Goal: Task Accomplishment & Management: Use online tool/utility

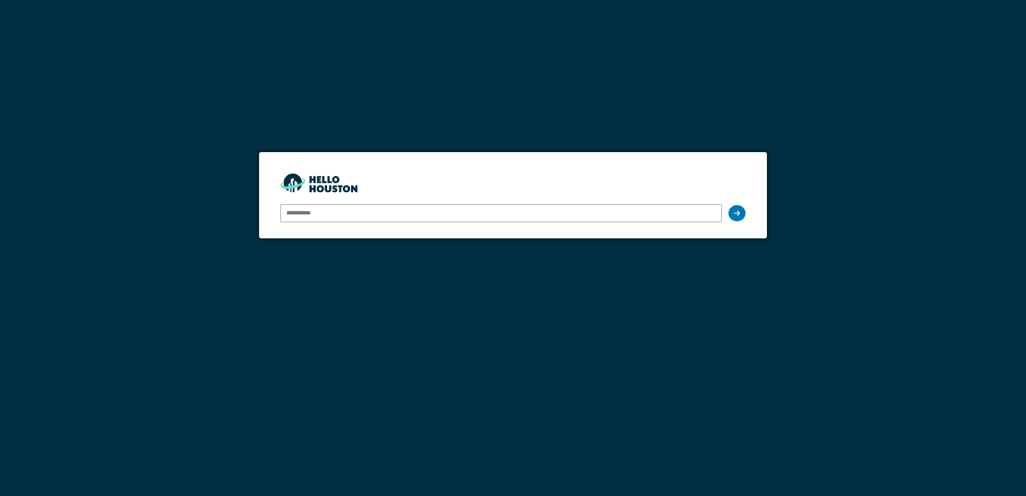
type input "**********"
drag, startPoint x: 0, startPoint y: 0, endPoint x: 736, endPoint y: 212, distance: 766.1
click at [736, 212] on icon at bounding box center [737, 213] width 6 height 7
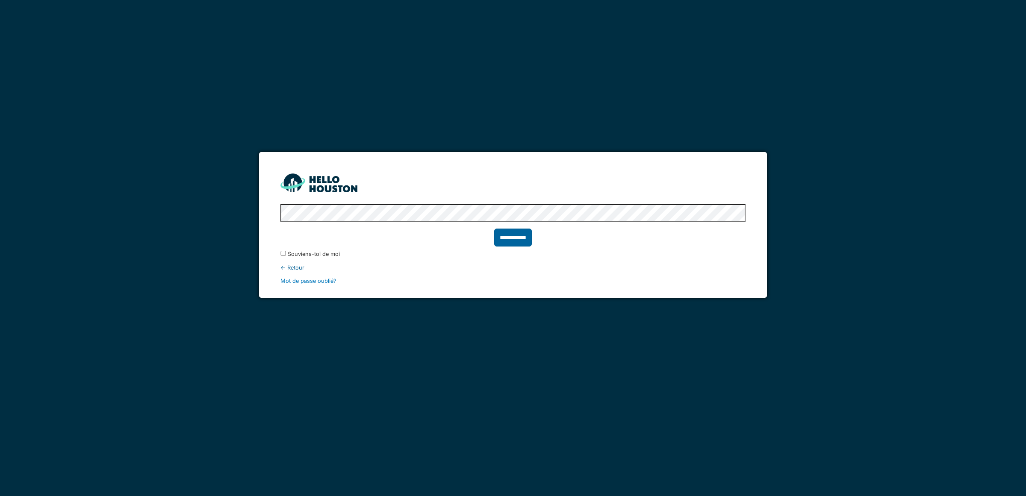
click at [518, 238] on input "**********" at bounding box center [513, 238] width 38 height 18
type input "******"
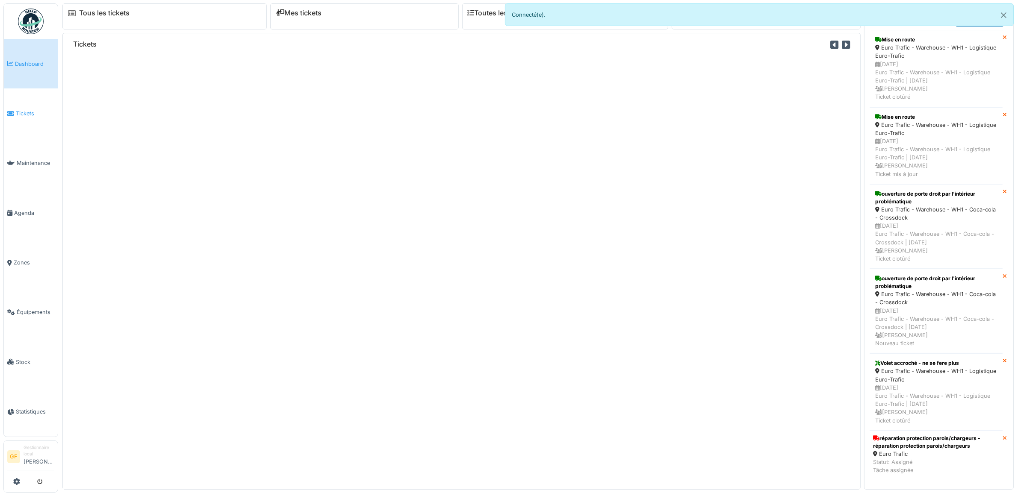
click at [28, 115] on span "Tickets" at bounding box center [35, 113] width 38 height 8
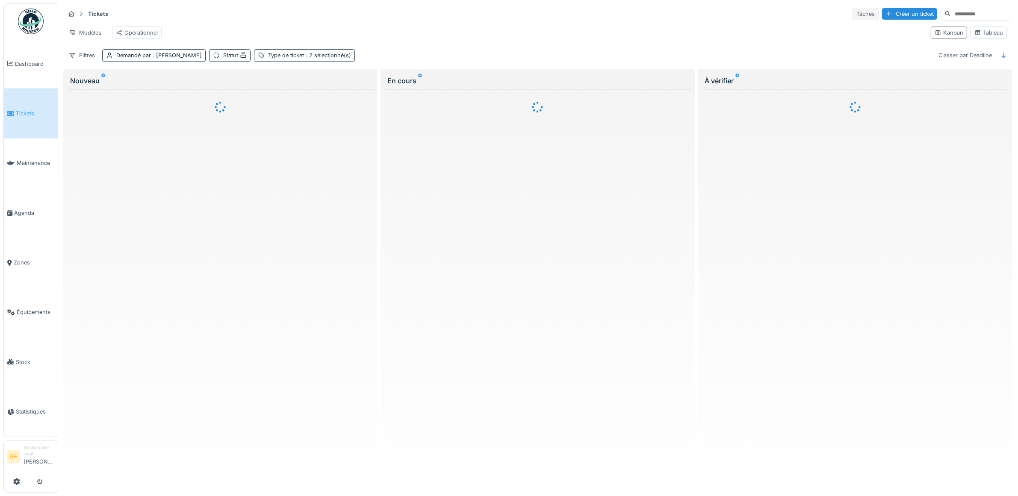
click at [852, 20] on div "Tâches" at bounding box center [865, 14] width 26 height 12
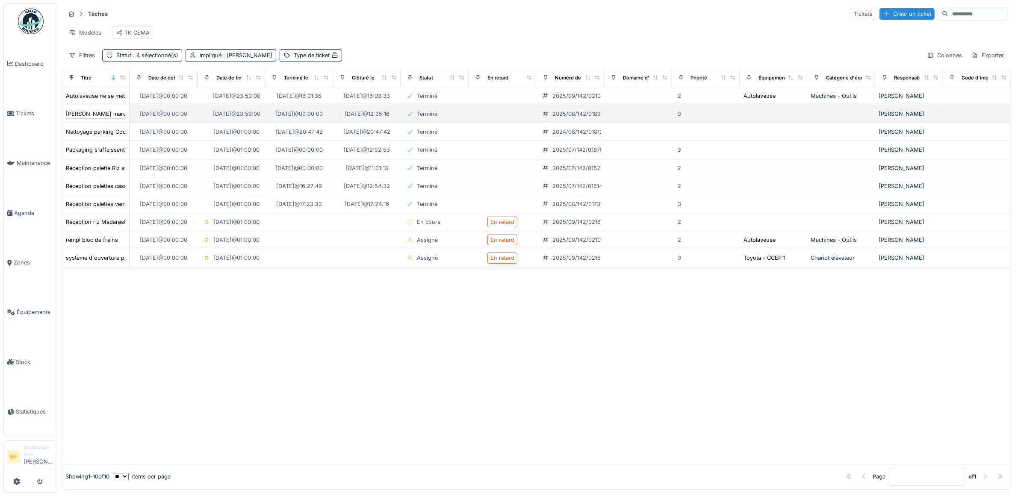
click at [103, 118] on div "[PERSON_NAME] marchandise en déplaçant et rangeant - article 4046093003 – lot 8…" at bounding box center [184, 114] width 237 height 8
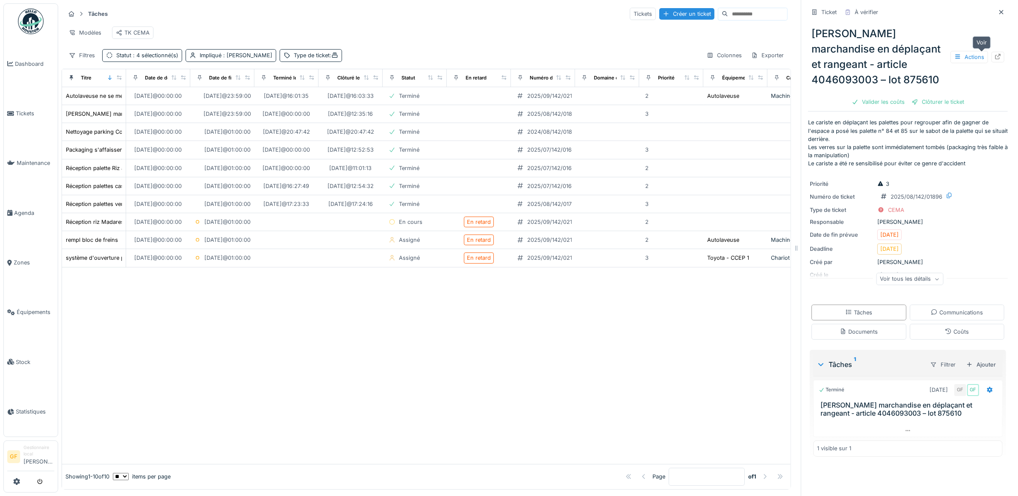
click at [994, 59] on icon at bounding box center [997, 57] width 7 height 6
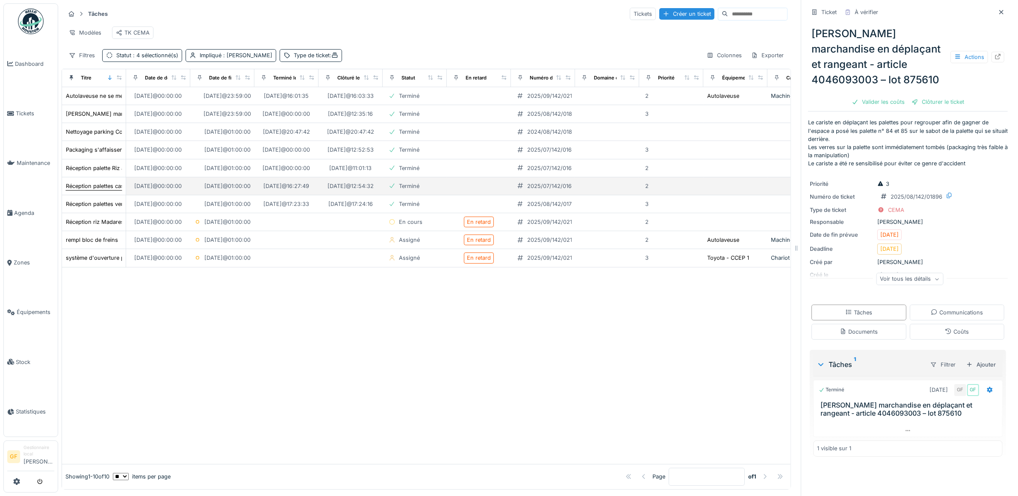
click at [99, 190] on div "Réception palettes cassée et coups de fourches - DN 5680111588" at bounding box center [151, 186] width 171 height 8
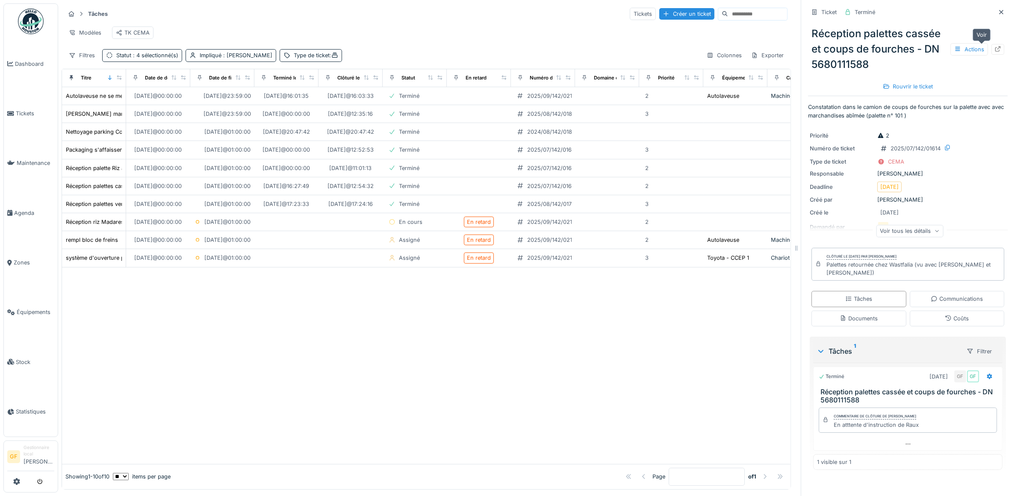
click at [994, 52] on icon at bounding box center [997, 49] width 7 height 6
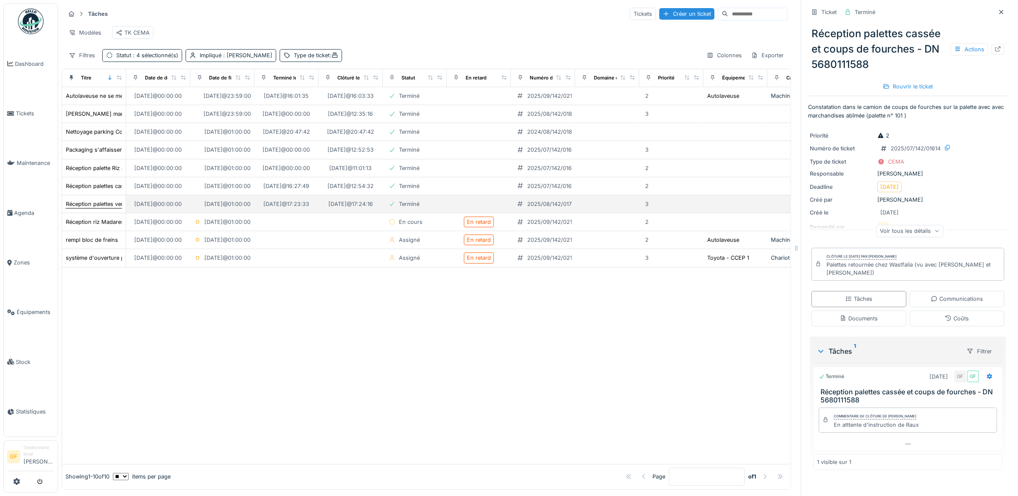
click at [108, 208] on div "Réception palettes verrerie abîmées - DN 5680111653" at bounding box center [135, 204] width 138 height 8
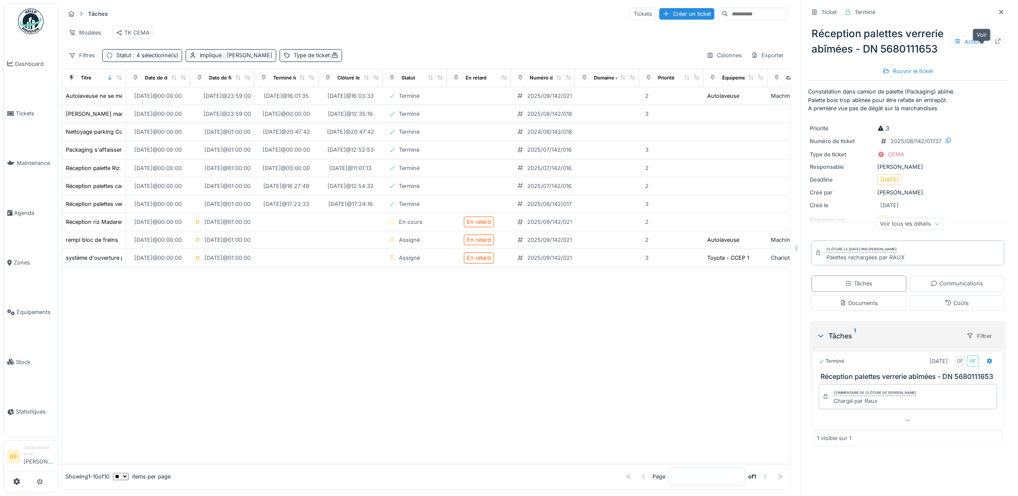
click at [991, 47] on div at bounding box center [997, 41] width 13 height 11
click at [106, 226] on div "Réception riz Madarest - Chargement renversé" at bounding box center [127, 222] width 122 height 8
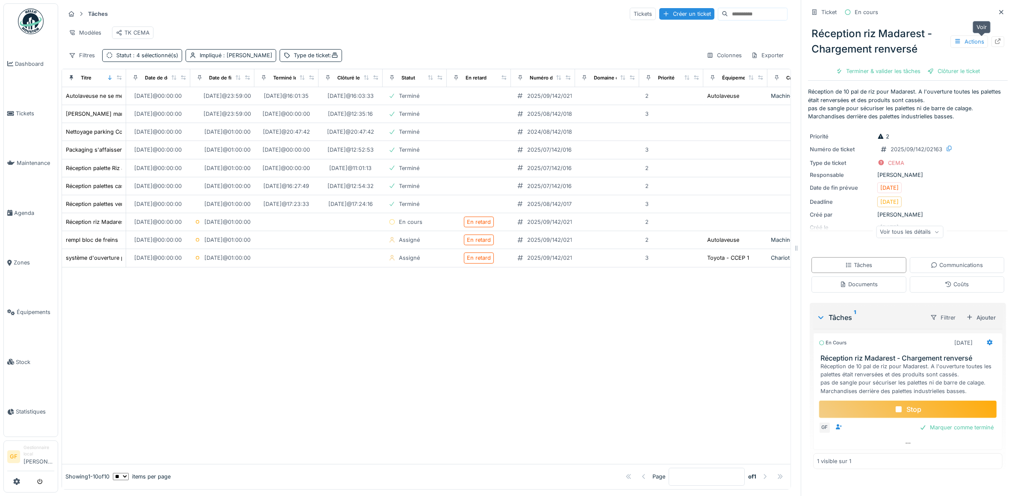
click at [994, 41] on icon at bounding box center [997, 41] width 7 height 6
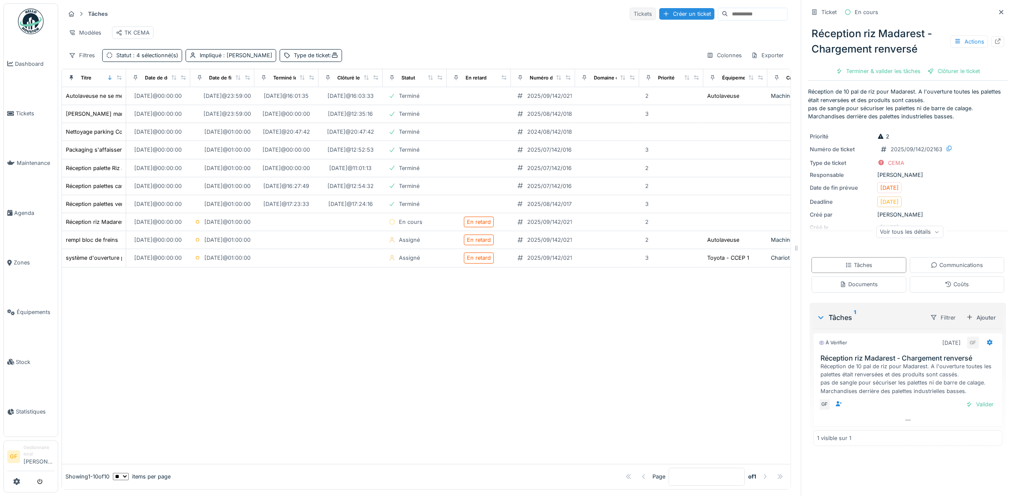
click at [630, 10] on div "Tickets" at bounding box center [643, 14] width 26 height 12
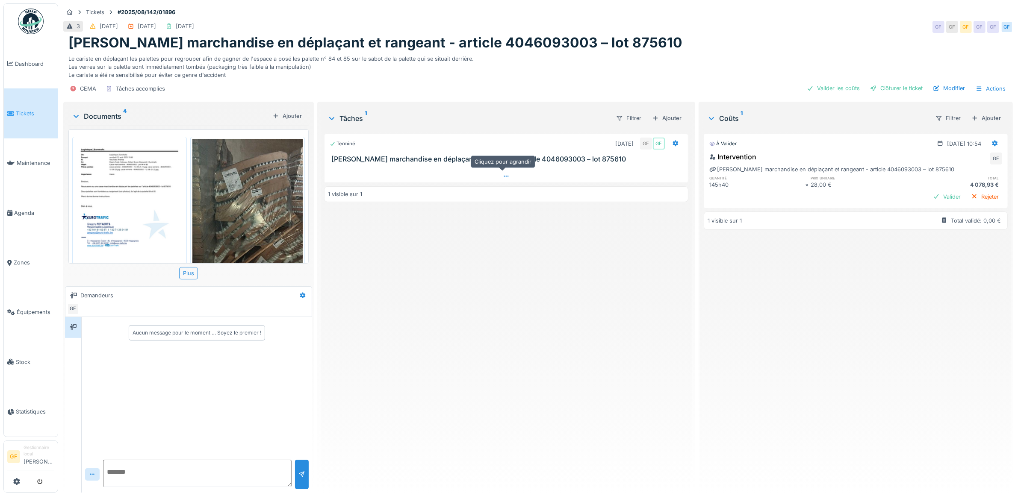
click at [503, 176] on icon at bounding box center [506, 177] width 7 height 6
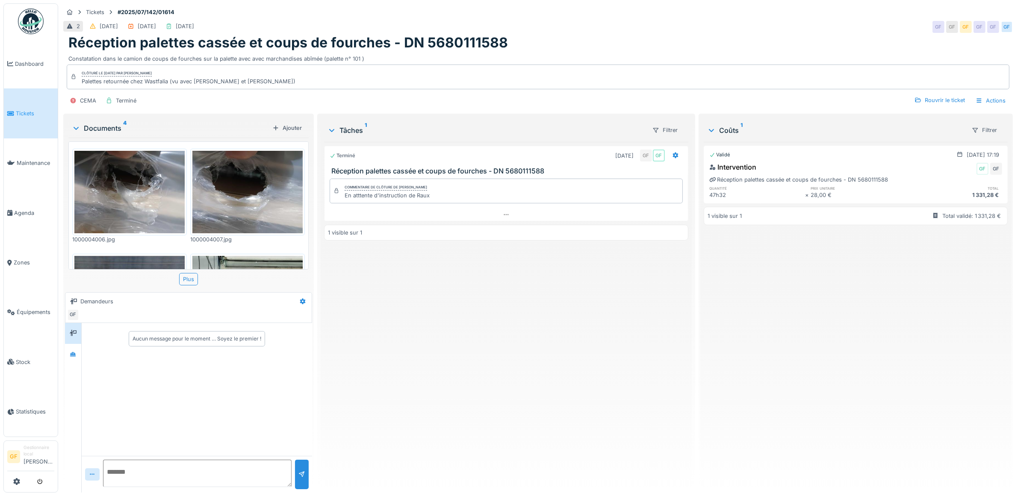
scroll to position [8, 0]
click at [503, 212] on icon at bounding box center [506, 215] width 7 height 6
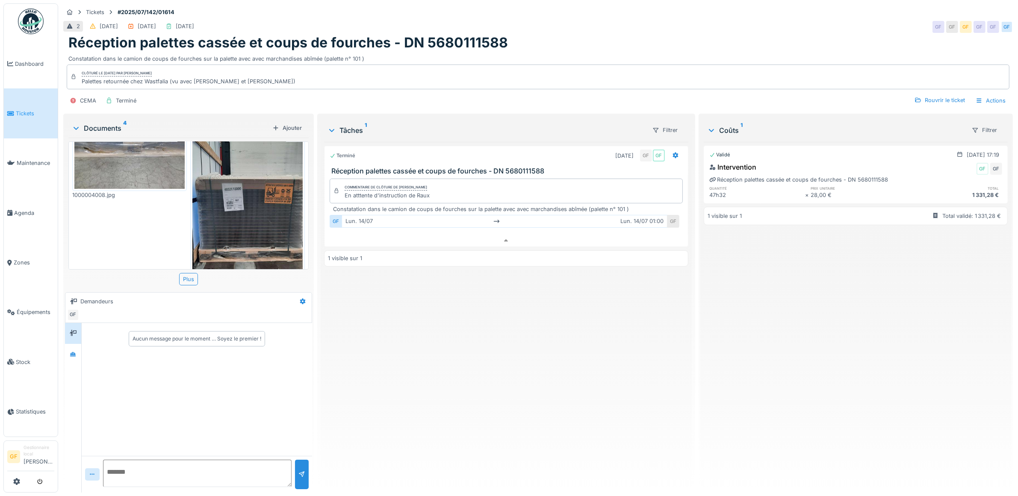
scroll to position [154, 0]
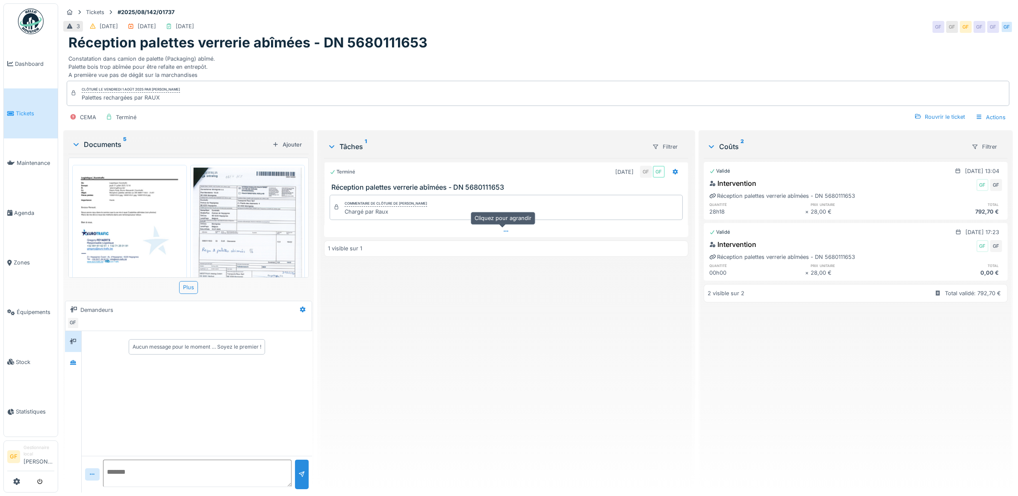
click at [507, 235] on div at bounding box center [506, 231] width 364 height 12
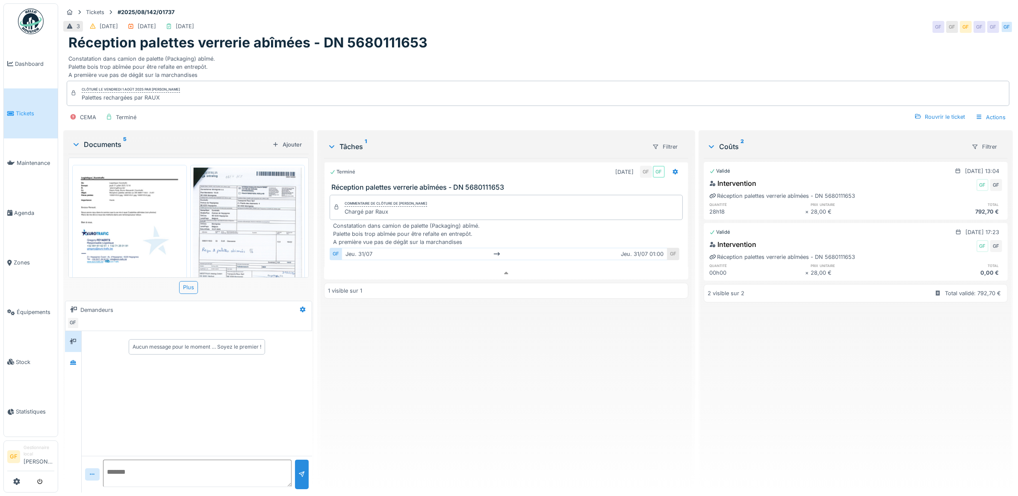
click at [132, 251] on img at bounding box center [129, 245] width 110 height 156
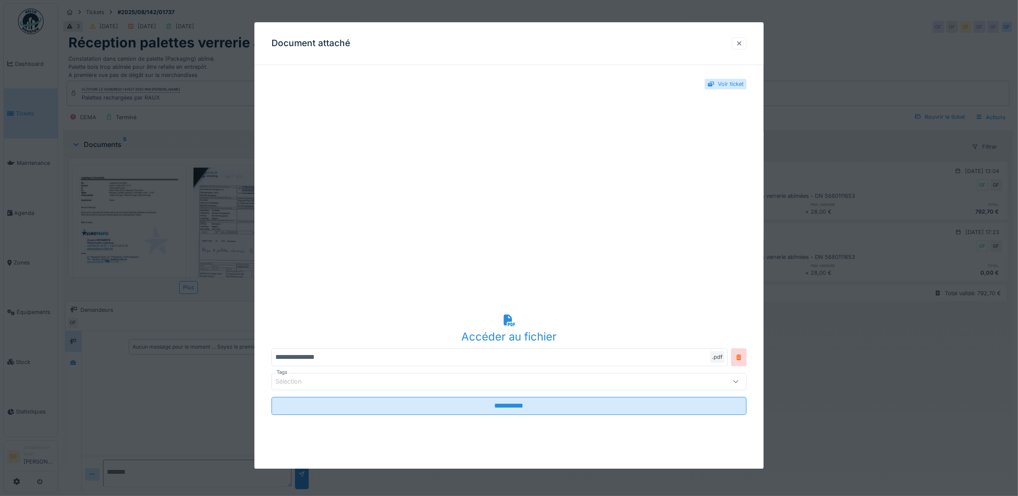
click at [741, 44] on div at bounding box center [739, 43] width 7 height 8
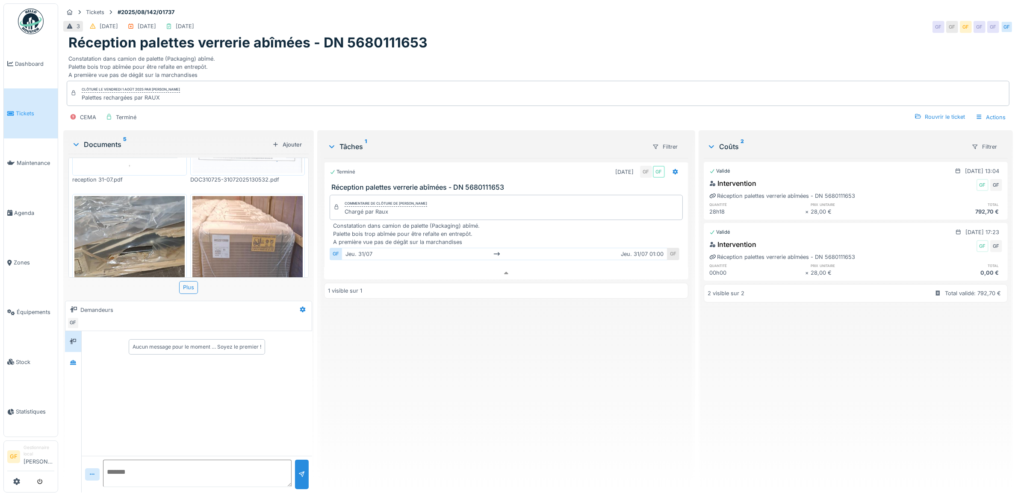
scroll to position [171, 0]
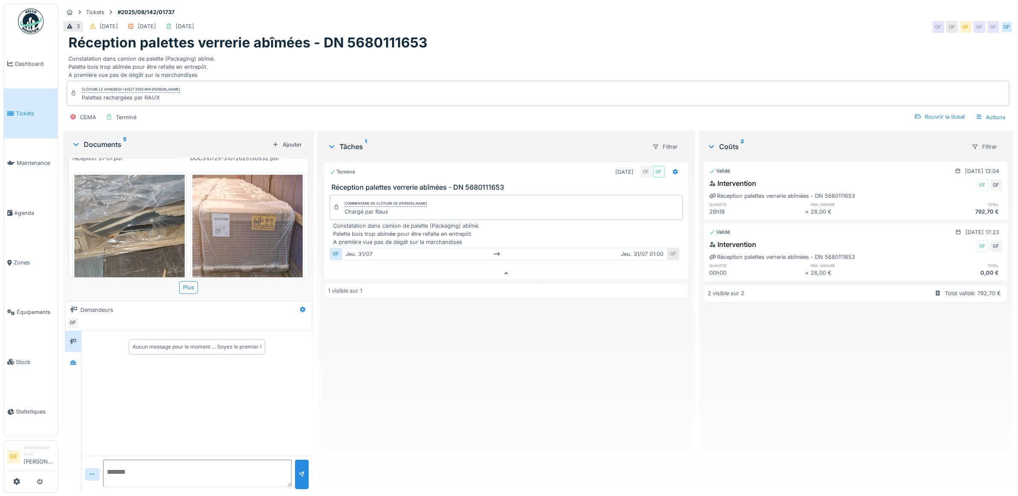
click at [251, 235] on img at bounding box center [247, 248] width 110 height 147
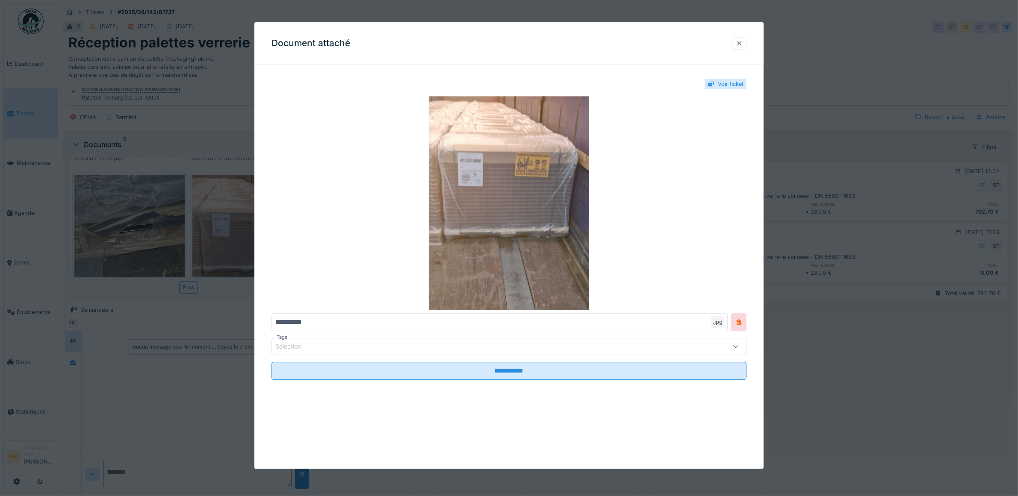
click at [743, 44] on div at bounding box center [739, 43] width 7 height 8
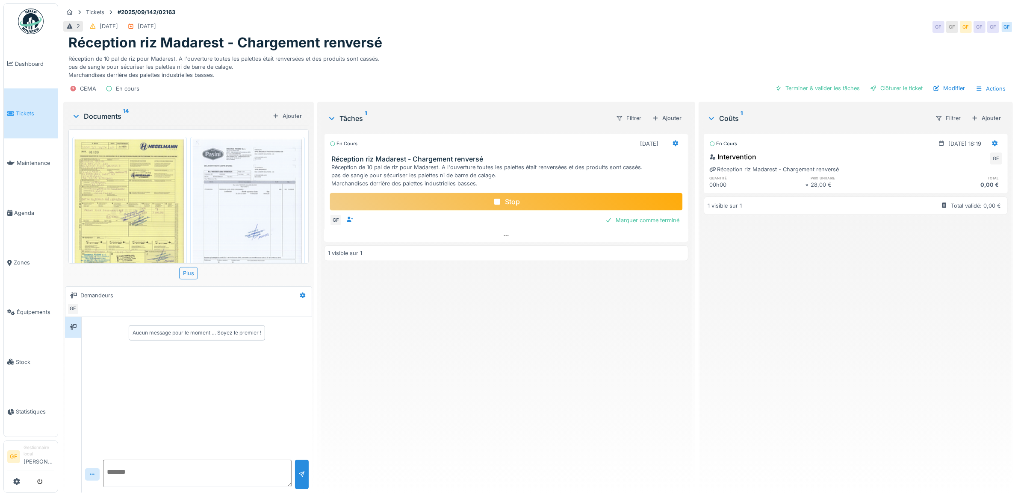
click at [817, 183] on div "28,00 €" at bounding box center [859, 185] width 96 height 8
click at [722, 120] on div "[PERSON_NAME] 1" at bounding box center [817, 118] width 221 height 10
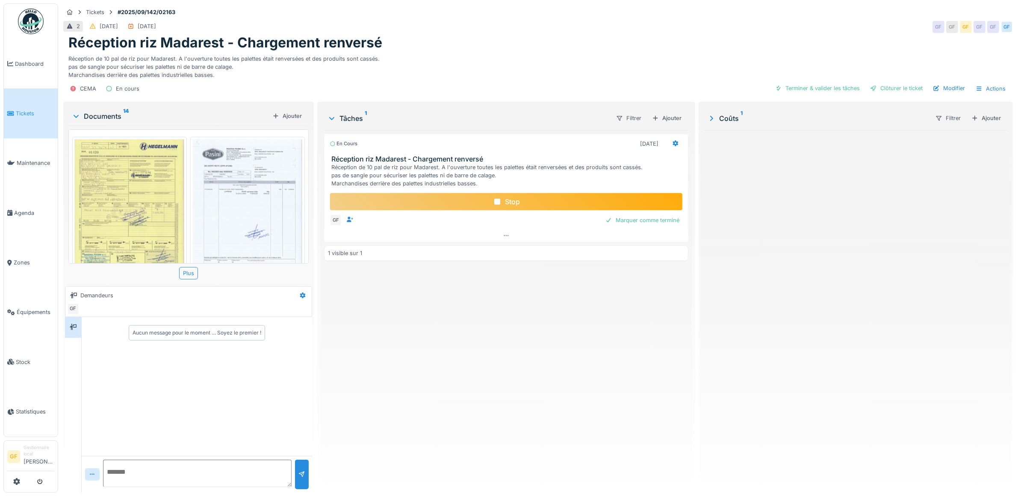
click at [722, 120] on div "[PERSON_NAME] 1" at bounding box center [817, 118] width 221 height 10
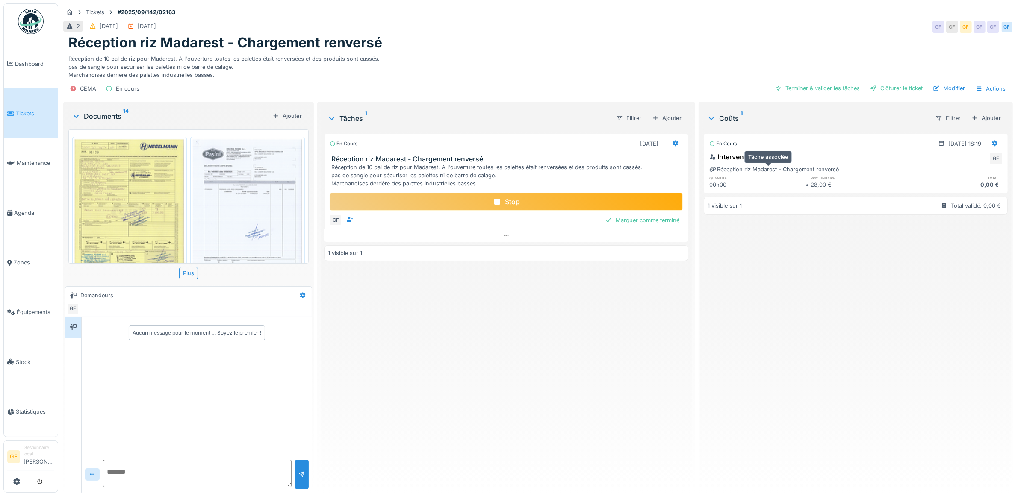
click at [725, 170] on div "Réception riz Madarest - Chargement renversé" at bounding box center [774, 169] width 130 height 8
click at [759, 171] on div "Réception riz Madarest - Chargement renversé" at bounding box center [774, 169] width 130 height 8
click at [709, 183] on div "00h00" at bounding box center [757, 185] width 96 height 8
click at [971, 121] on div at bounding box center [974, 118] width 7 height 8
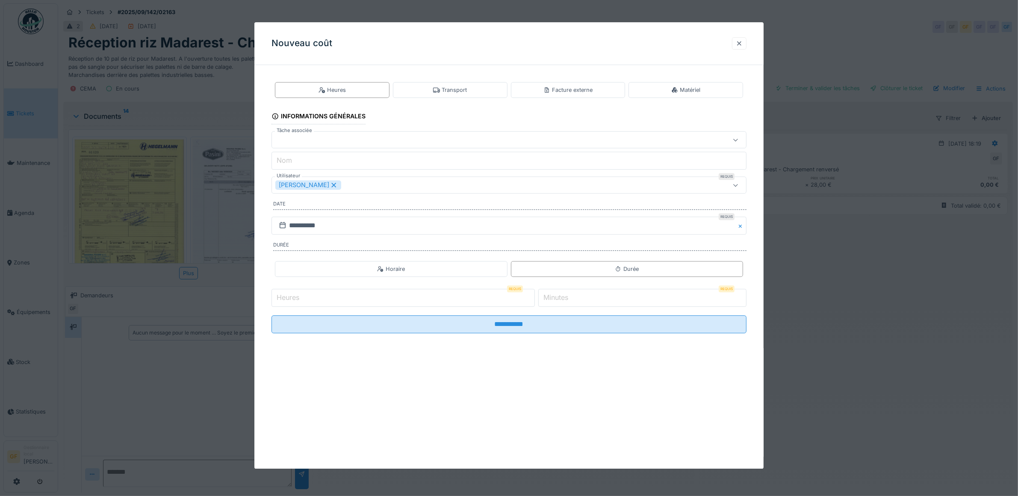
click at [743, 41] on div at bounding box center [739, 43] width 7 height 8
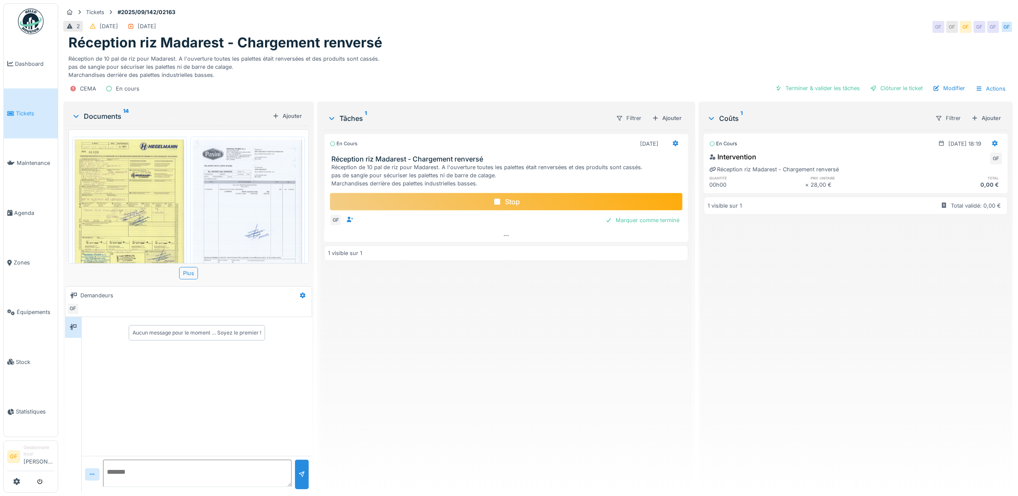
click at [505, 199] on div "Stop" at bounding box center [506, 202] width 353 height 18
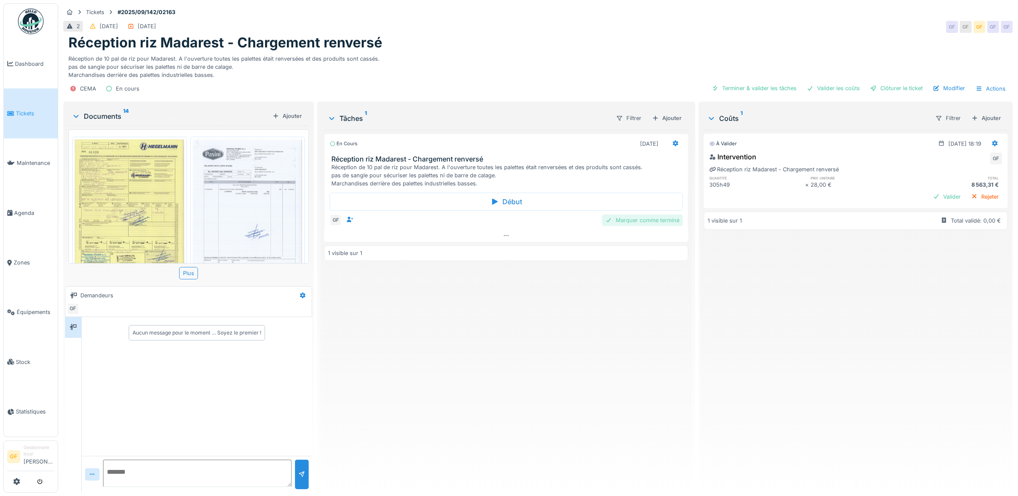
click at [637, 226] on div "Marquer comme terminé" at bounding box center [642, 221] width 81 height 12
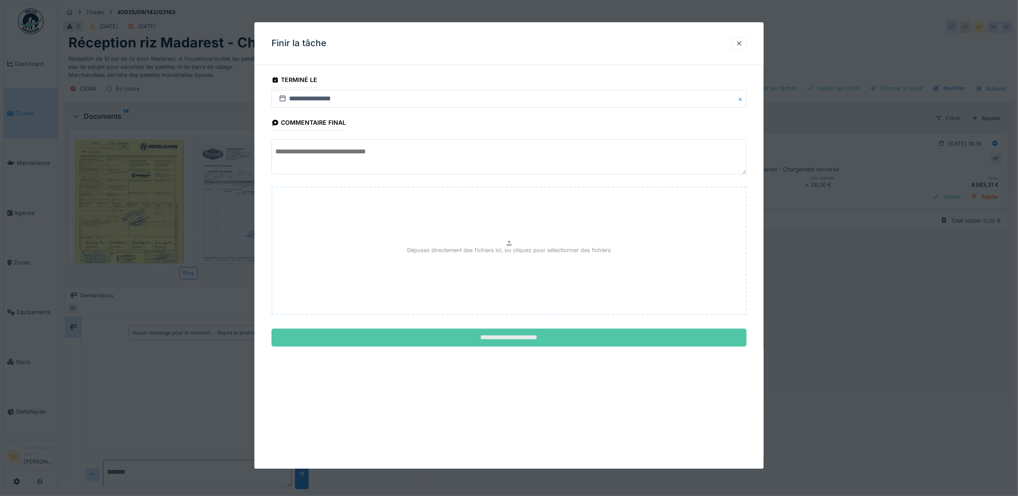
click at [536, 341] on input "**********" at bounding box center [508, 338] width 475 height 18
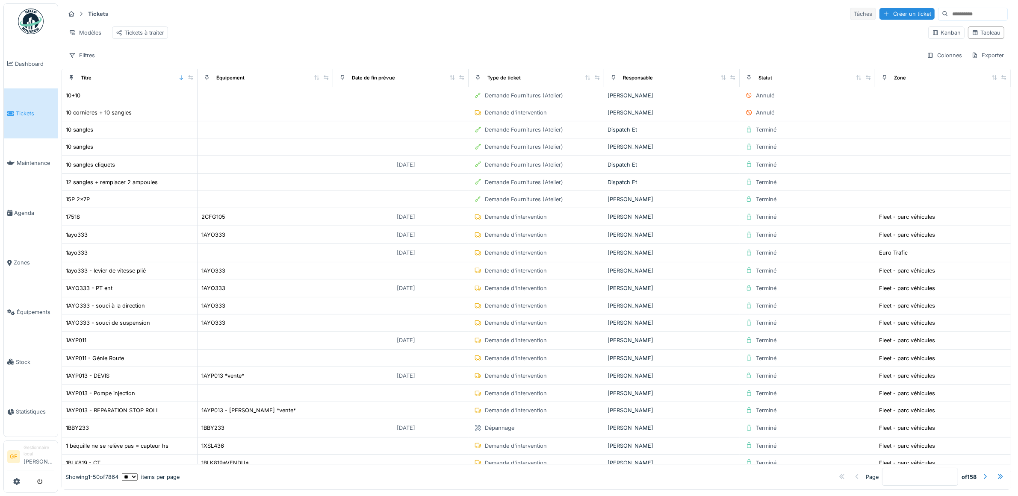
click at [850, 16] on div "Tâches" at bounding box center [863, 14] width 26 height 12
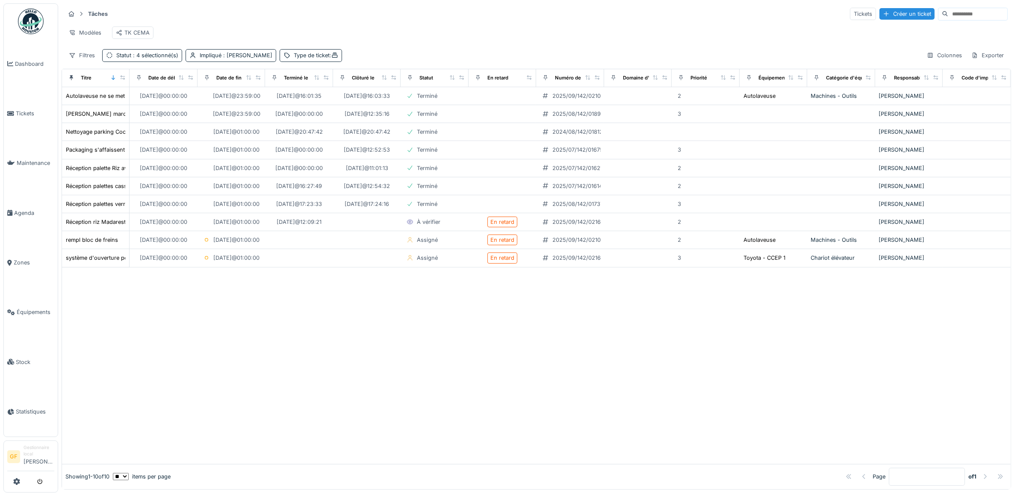
click at [475, 347] on div at bounding box center [536, 366] width 949 height 197
